Goal: Information Seeking & Learning: Find specific fact

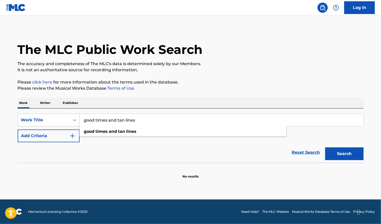
type input "good times and tan lines"
click at [75, 138] on img "Search Form" at bounding box center [72, 136] width 6 height 6
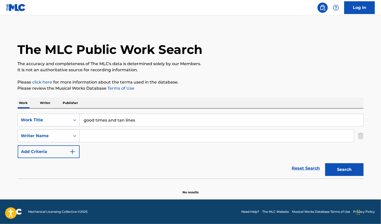
click at [91, 136] on input "Search Form" at bounding box center [217, 136] width 274 height 12
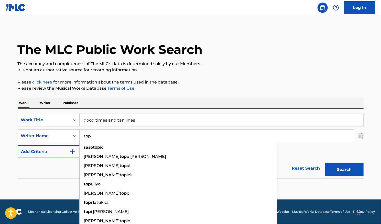
type input "top"
click at [325, 164] on button "Search" at bounding box center [344, 170] width 38 height 13
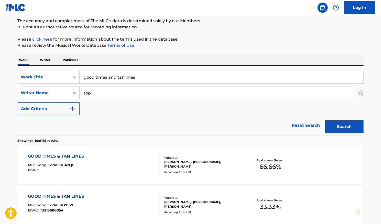
scroll to position [51, 0]
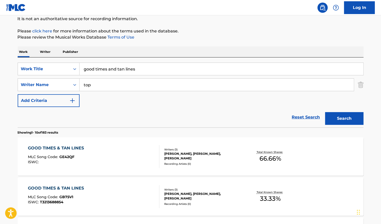
click at [269, 157] on span "66.66 %" at bounding box center [271, 158] width 22 height 9
